Goal: Information Seeking & Learning: Learn about a topic

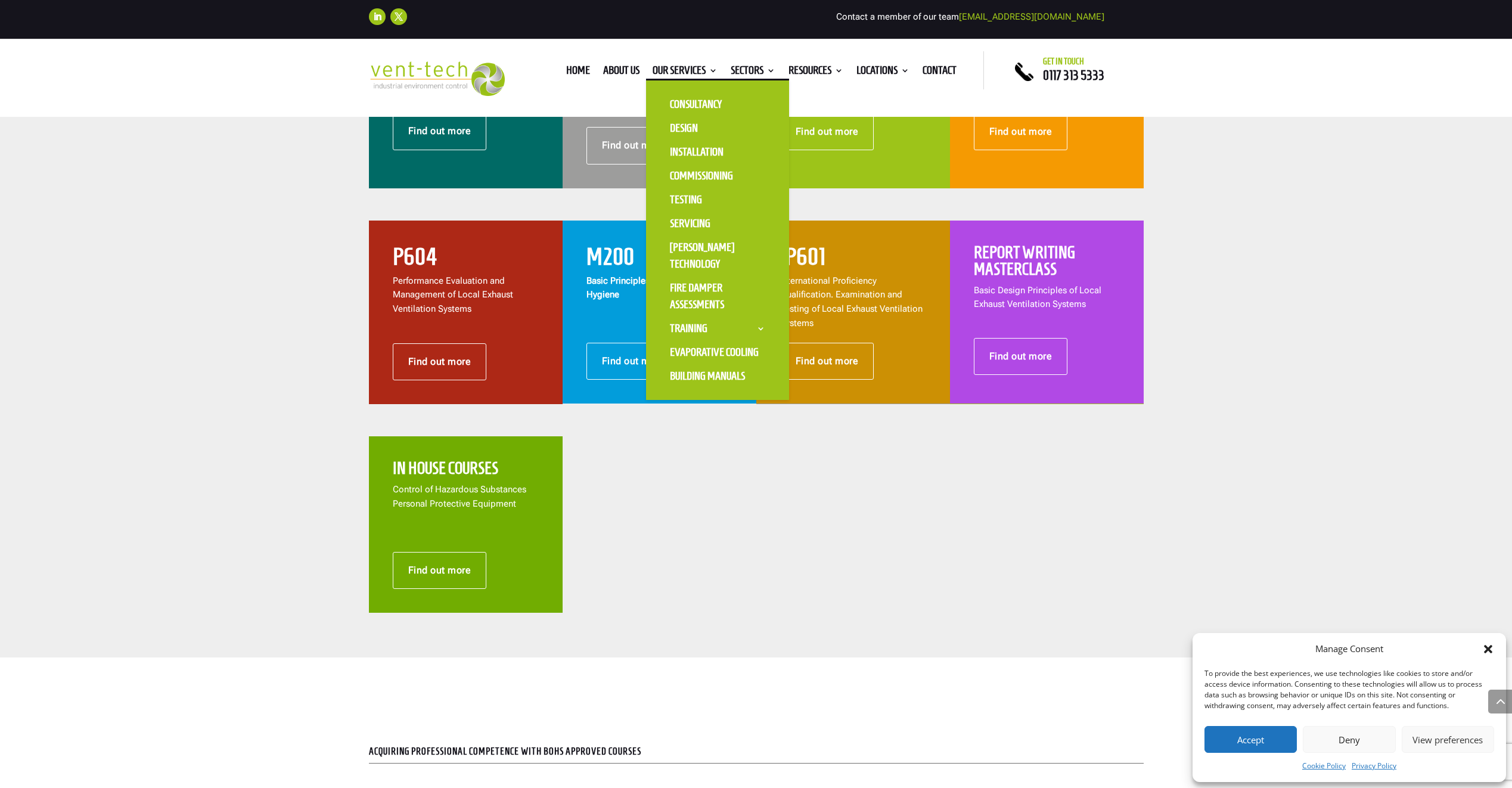
scroll to position [596, 0]
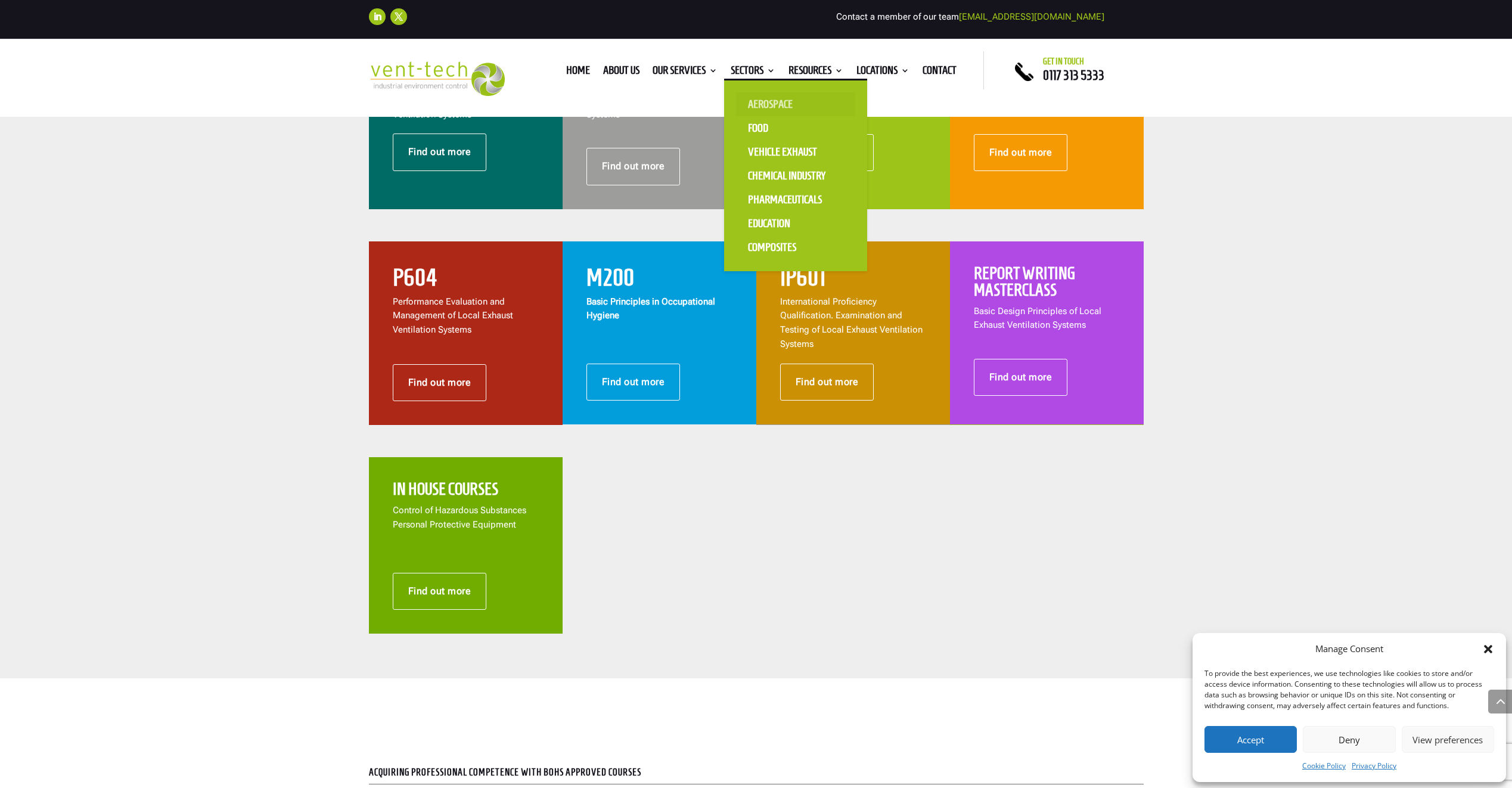
click at [771, 105] on link "Aerospace" at bounding box center [795, 105] width 119 height 24
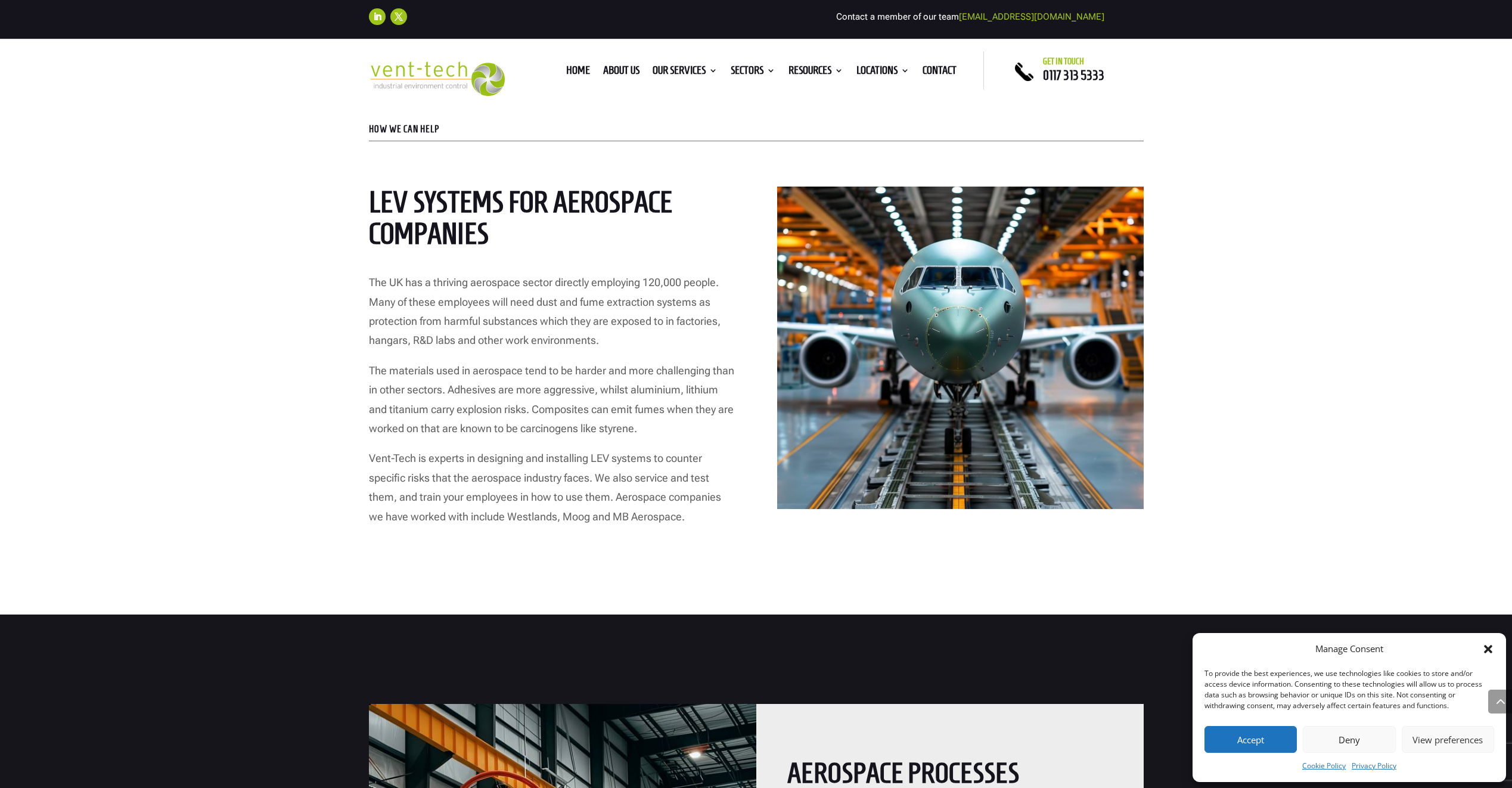
scroll to position [596, 0]
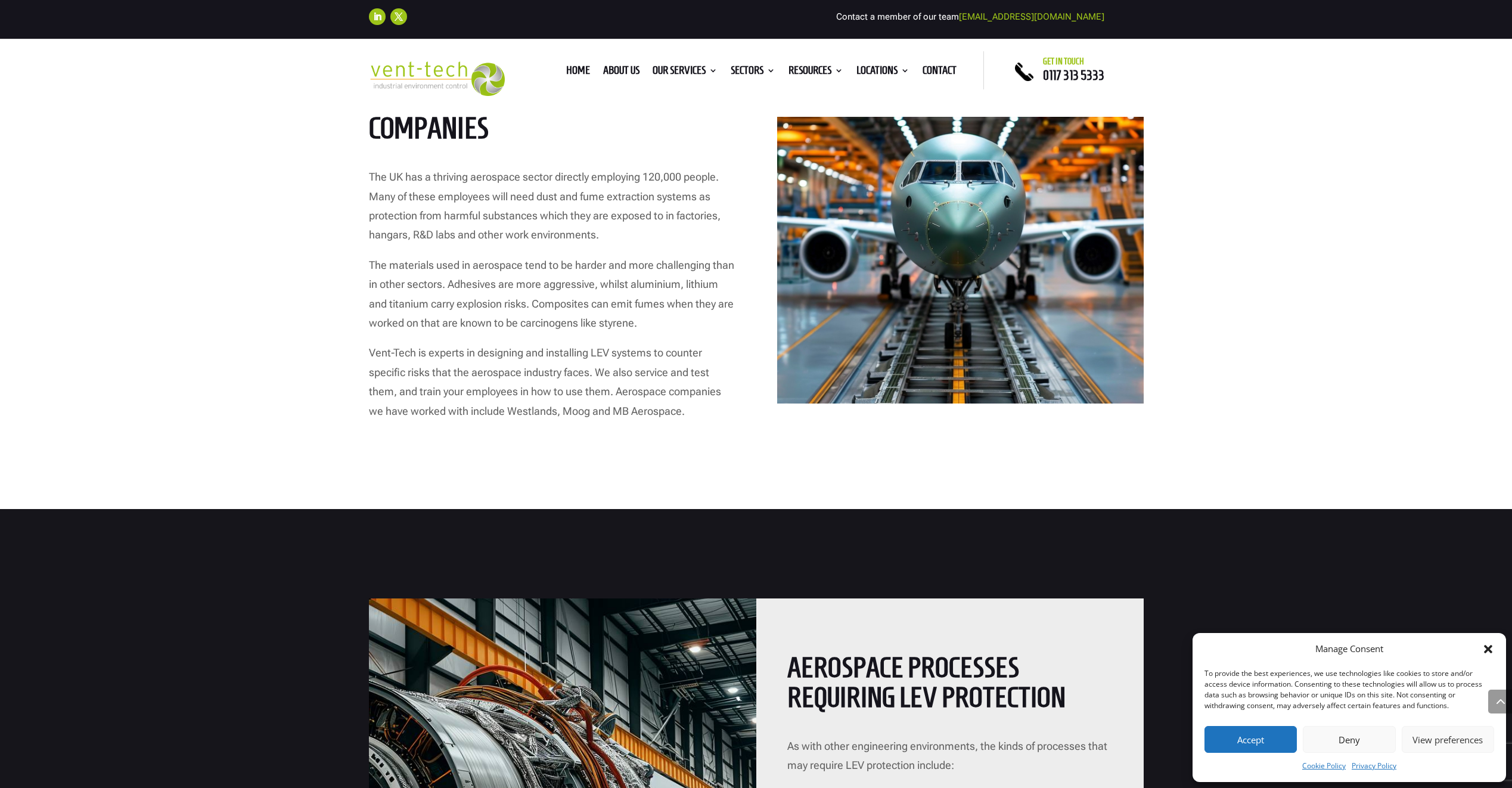
click at [1489, 649] on icon "Close dialog" at bounding box center [1487, 649] width 8 height 8
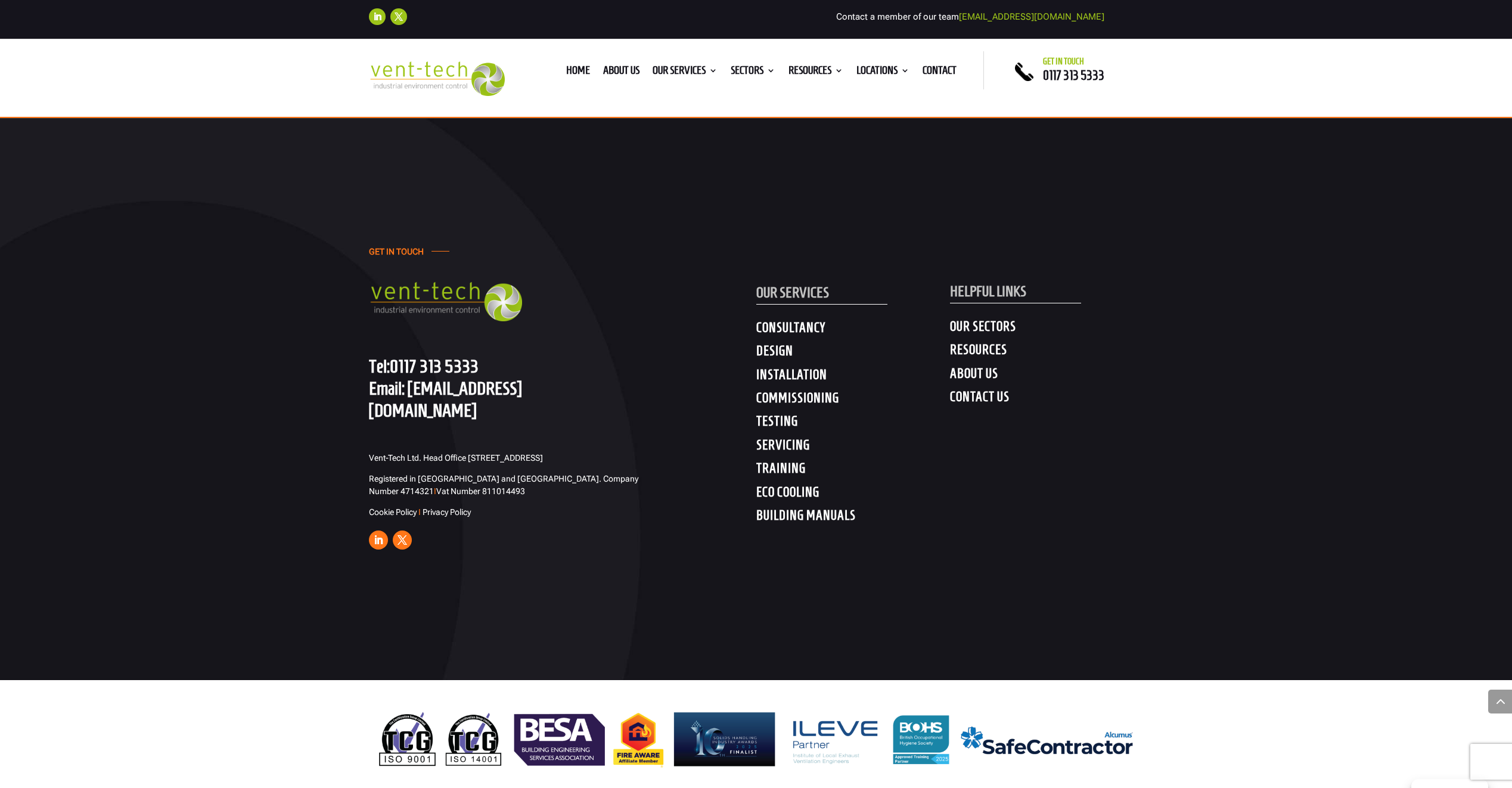
scroll to position [2902, 0]
